Goal: Task Accomplishment & Management: Manage account settings

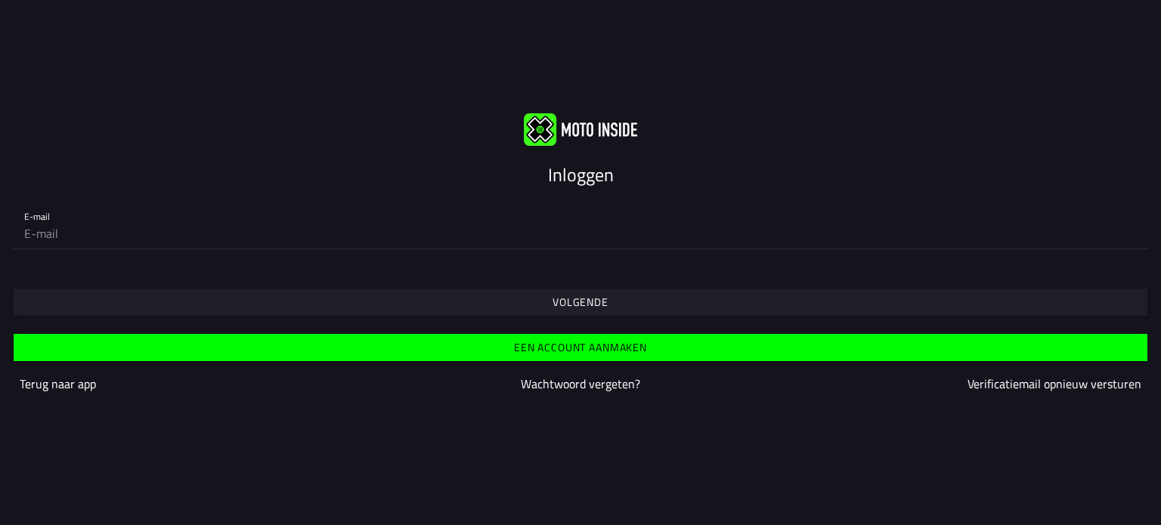
click at [40, 234] on input "email" at bounding box center [580, 233] width 1112 height 30
type input "[EMAIL_ADDRESS][DOMAIN_NAME]"
click at [0, 0] on slot "Volgende" at bounding box center [0, 0] width 0 height 0
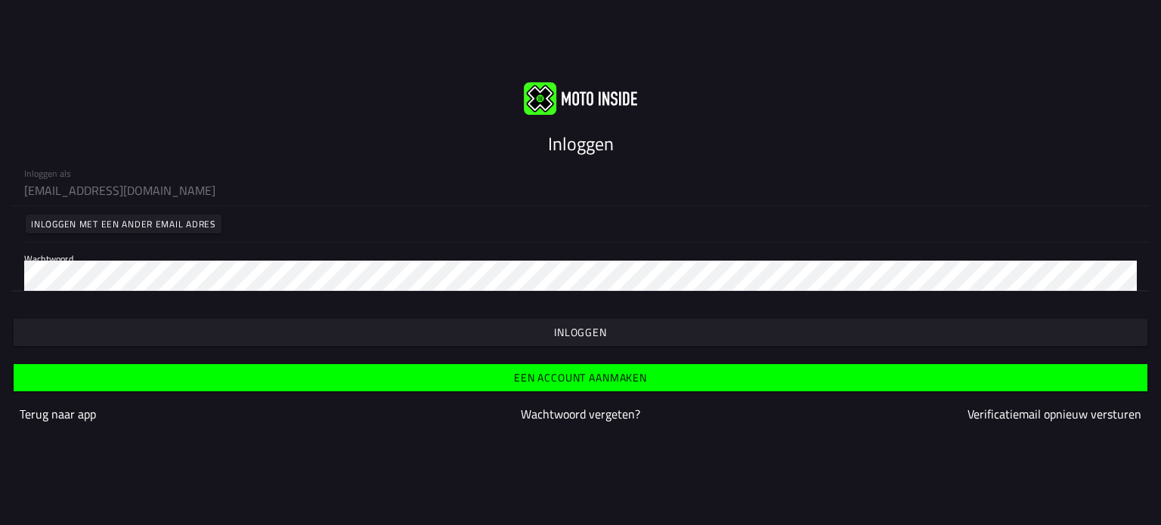
click at [0, 0] on slot "Inloggen" at bounding box center [0, 0] width 0 height 0
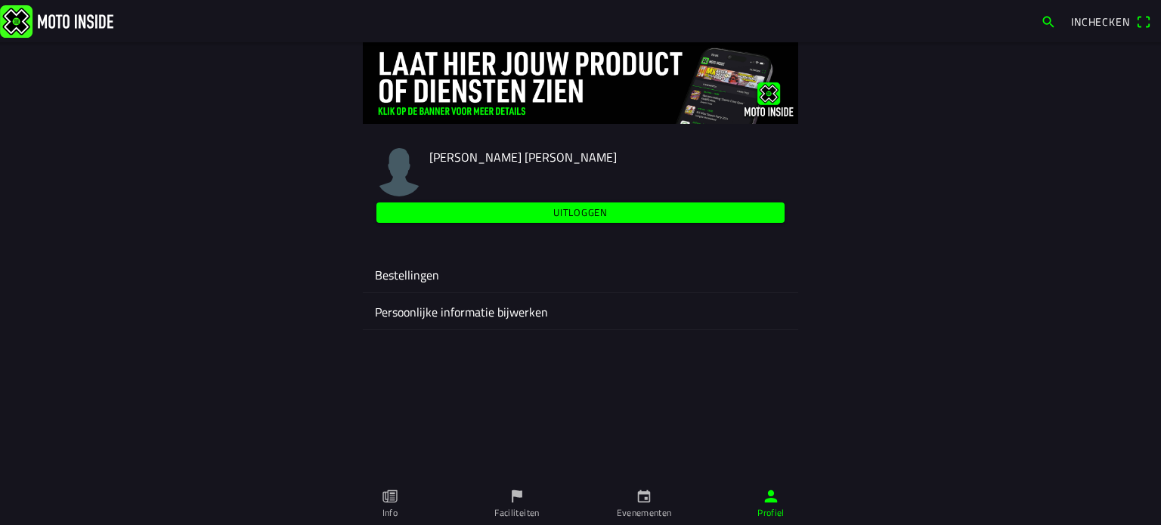
click at [412, 280] on ion-label "Bestellingen" at bounding box center [580, 275] width 411 height 18
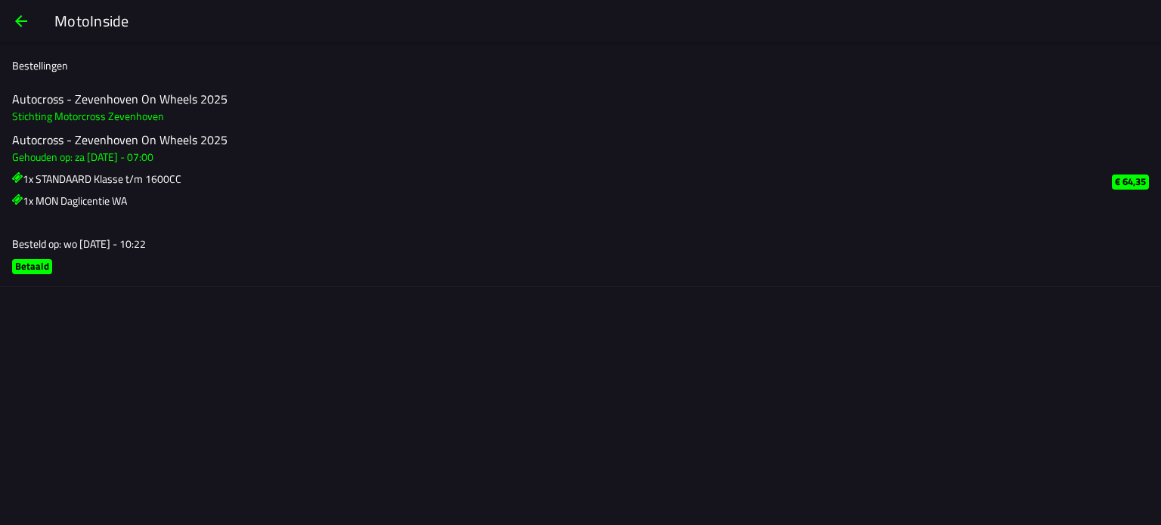
click at [106, 119] on h3 "Stichting Motorcross Zevenhoven" at bounding box center [549, 116] width 1075 height 16
click at [71, 177] on h3 "1x STANDAARD Klasse t/m 1600CC" at bounding box center [549, 179] width 1075 height 16
click at [72, 159] on h3 "Gehouden op: za [DATE] - 07:00" at bounding box center [549, 157] width 1075 height 16
click at [40, 67] on ion-label "Bestellingen" at bounding box center [40, 65] width 56 height 16
click at [21, 18] on span "button" at bounding box center [21, 21] width 18 height 36
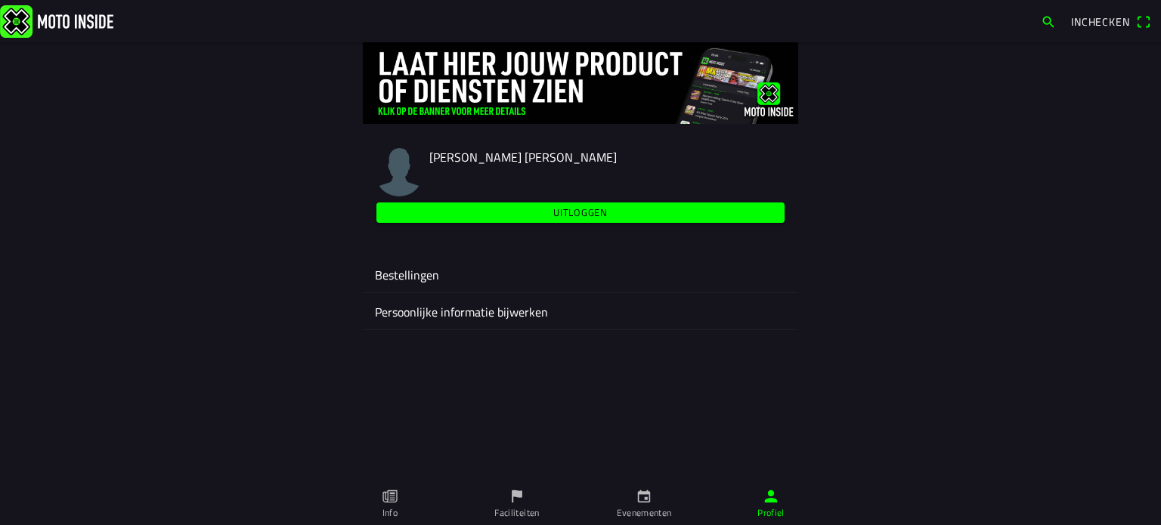
click at [491, 317] on ion-label "Persoonlijke informatie bijwerken" at bounding box center [580, 312] width 411 height 18
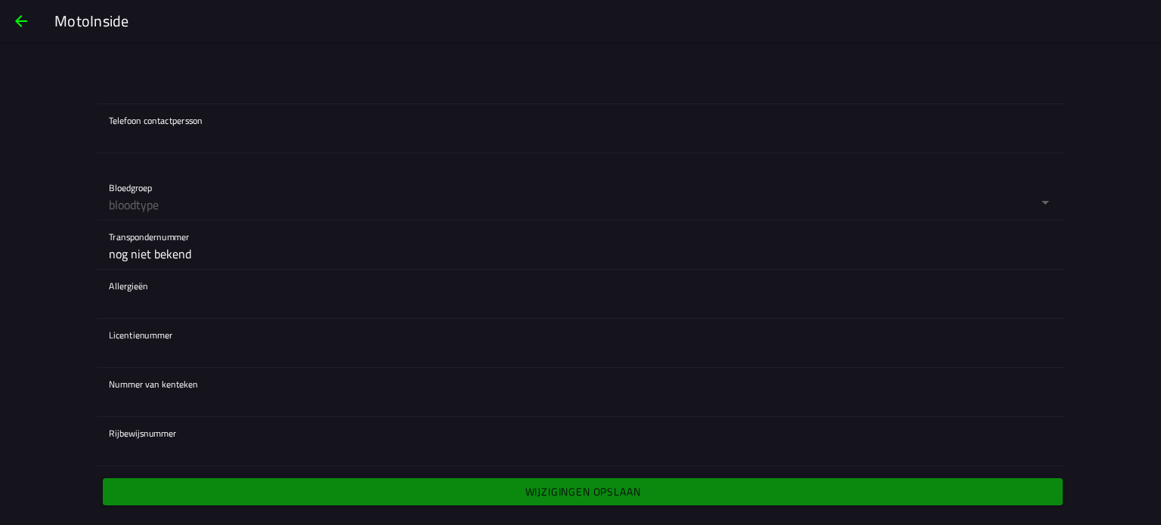
scroll to position [1267, 0]
click at [152, 379] on div "Nummer van kenteken" at bounding box center [580, 391] width 943 height 48
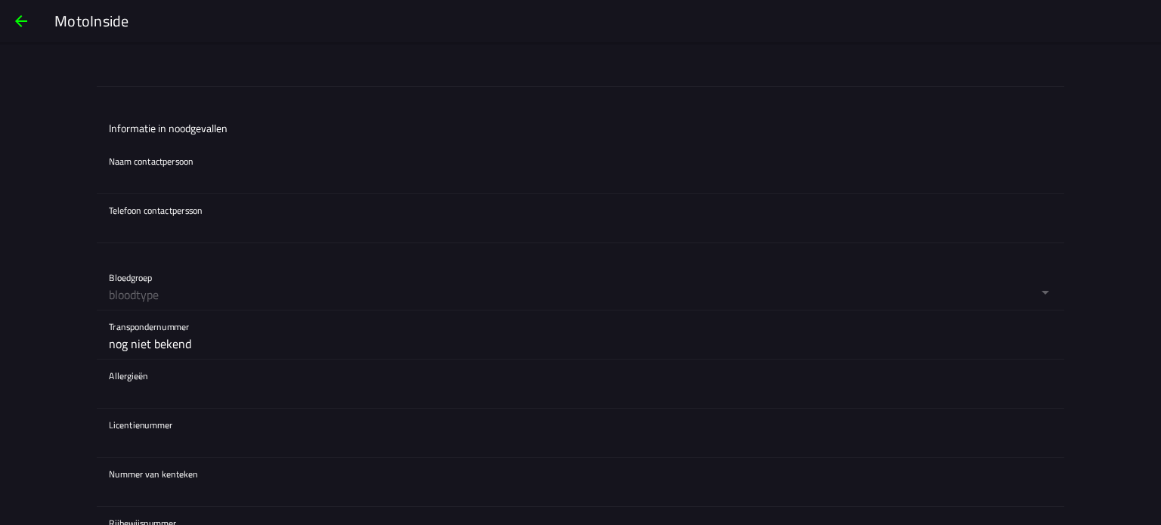
scroll to position [1176, 0]
click at [18, 23] on span "button" at bounding box center [21, 21] width 18 height 36
